Goal: Task Accomplishment & Management: Manage account settings

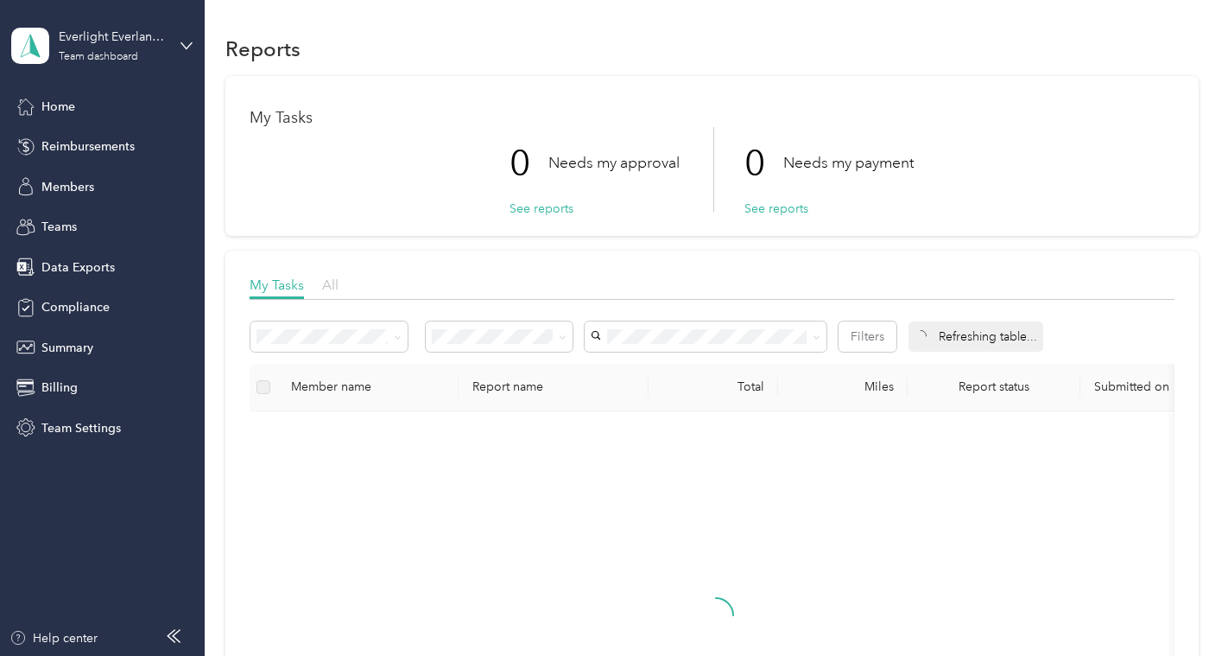
click at [331, 280] on span "All" at bounding box center [330, 284] width 16 height 16
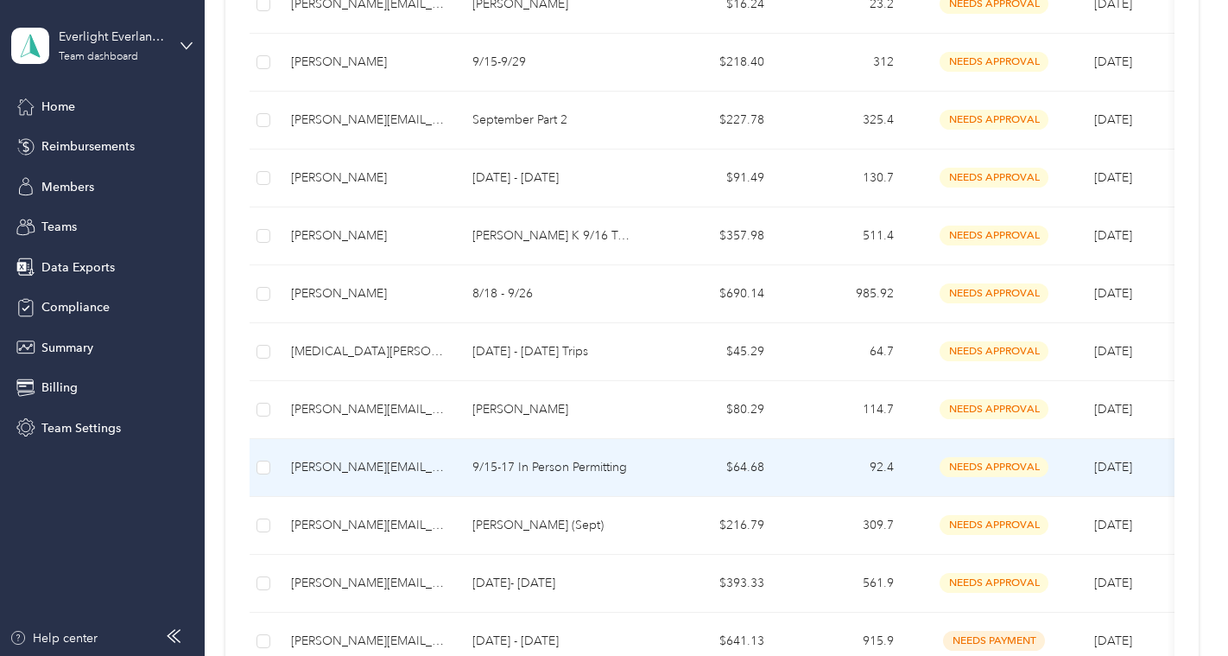
scroll to position [619, 0]
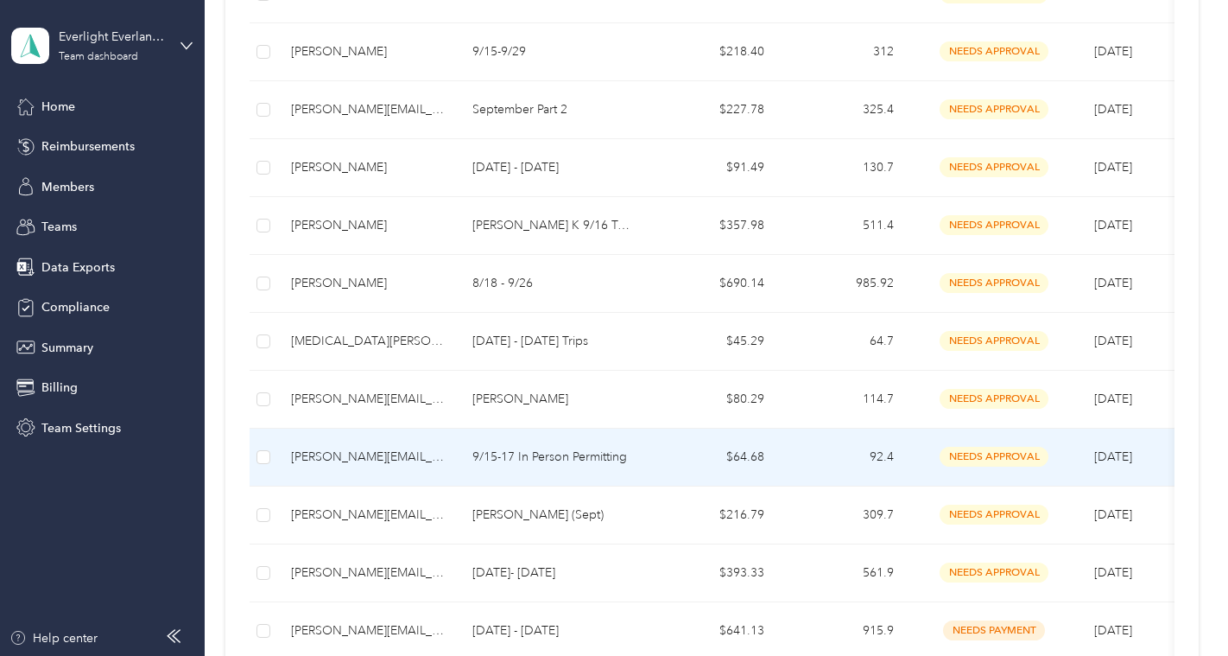
click at [431, 460] on div "[PERSON_NAME][EMAIL_ADDRESS][PERSON_NAME][DOMAIN_NAME]" at bounding box center [368, 456] width 154 height 19
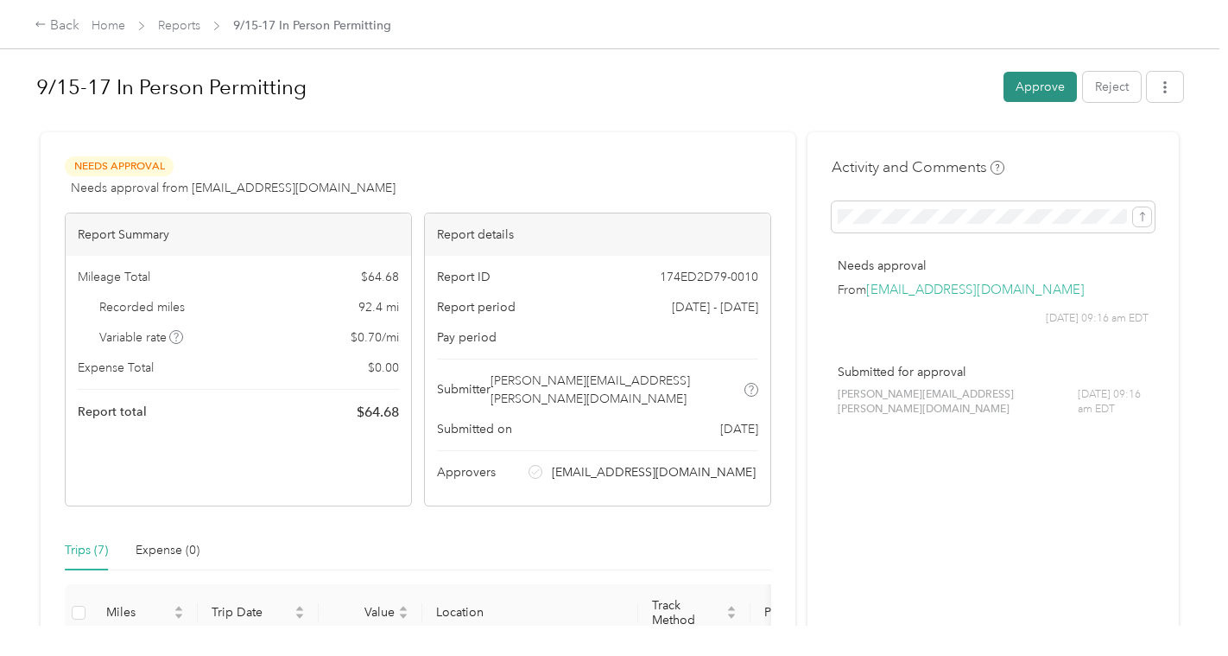
click at [1044, 94] on button "Approve" at bounding box center [1040, 87] width 73 height 30
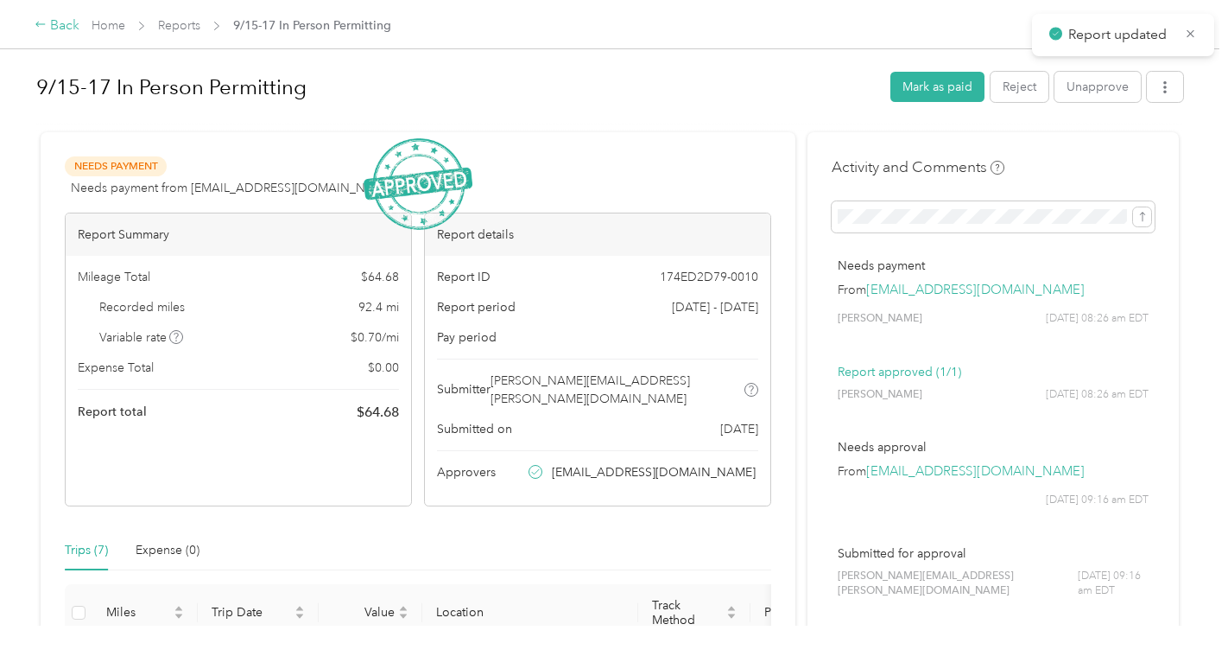
click at [64, 29] on div "Back" at bounding box center [57, 26] width 45 height 21
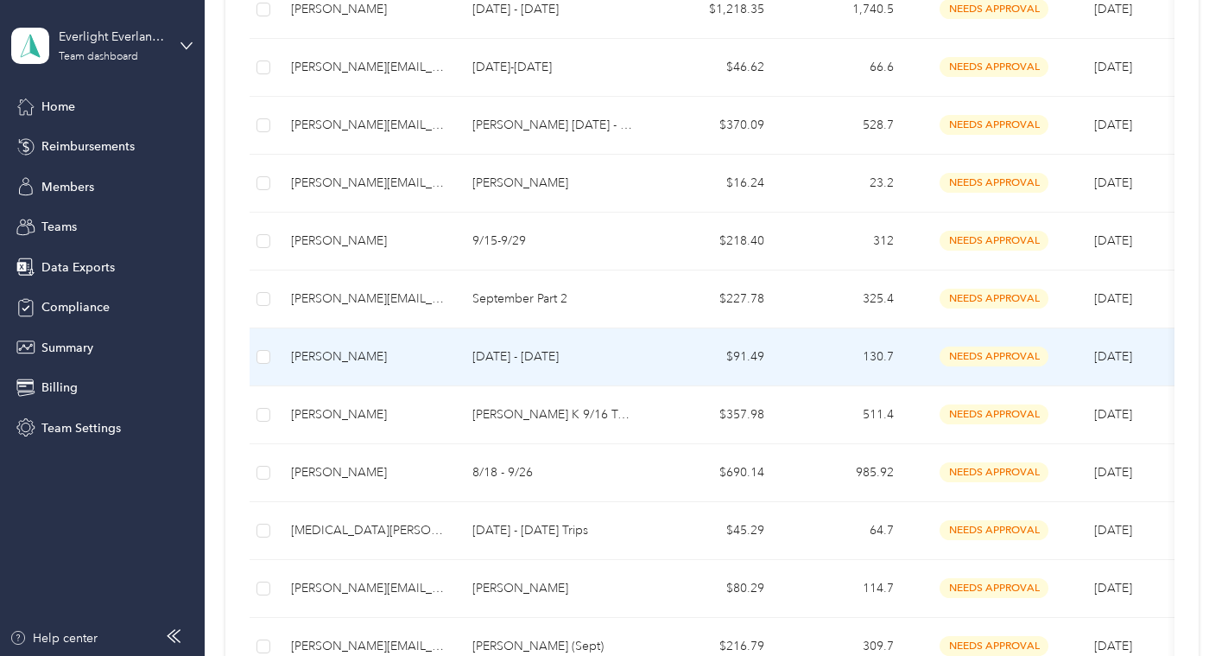
scroll to position [436, 0]
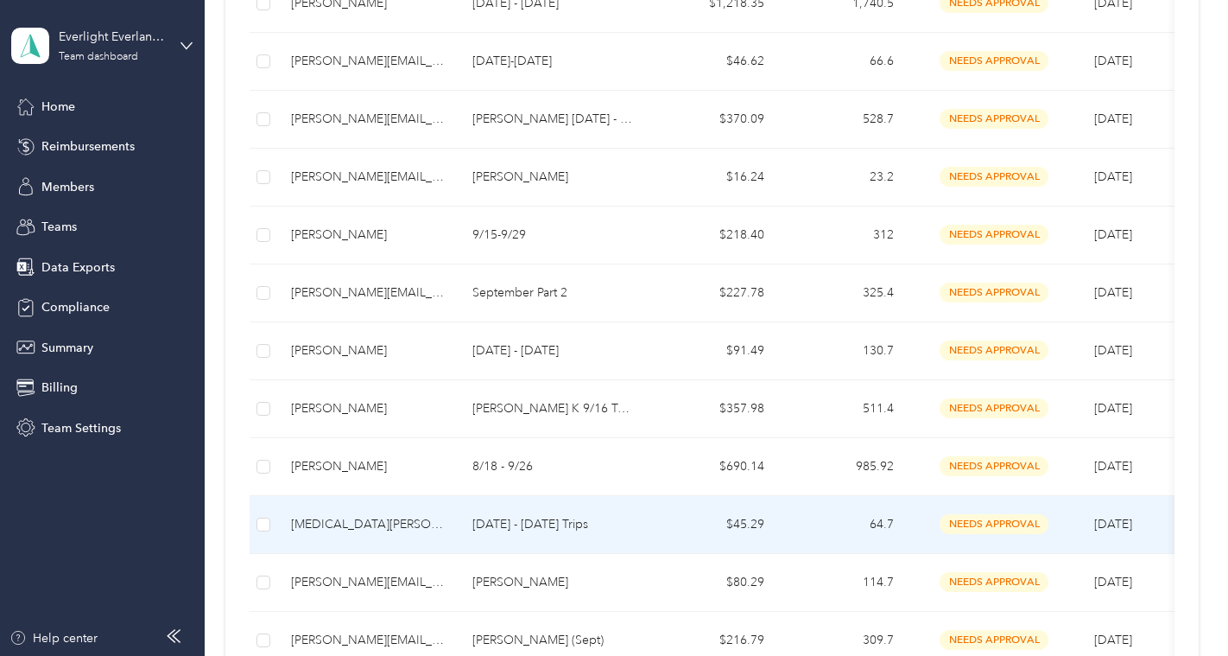
click at [364, 536] on td "[MEDICAL_DATA][PERSON_NAME]" at bounding box center [367, 525] width 181 height 58
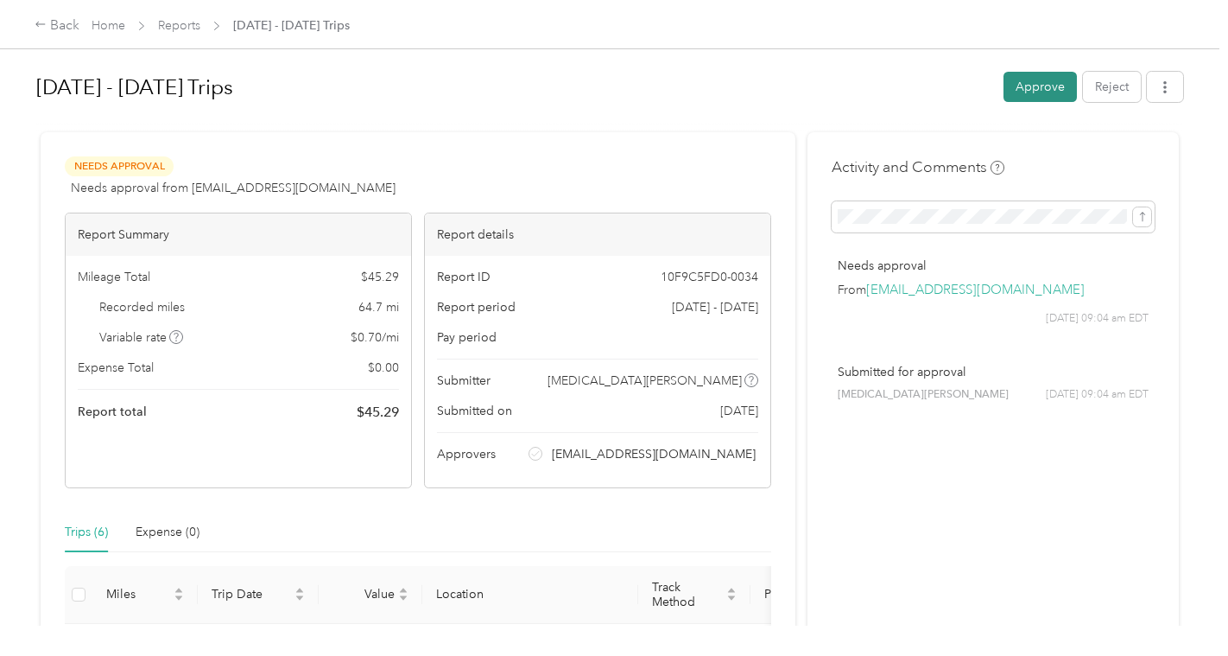
click at [1043, 92] on button "Approve" at bounding box center [1040, 87] width 73 height 30
